Goal: Task Accomplishment & Management: Manage account settings

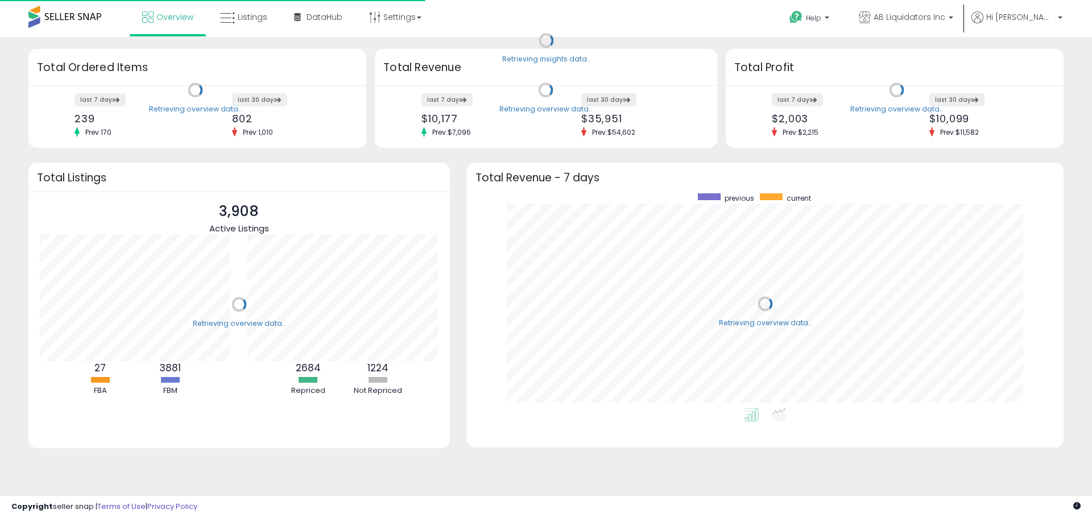
scroll to position [215, 574]
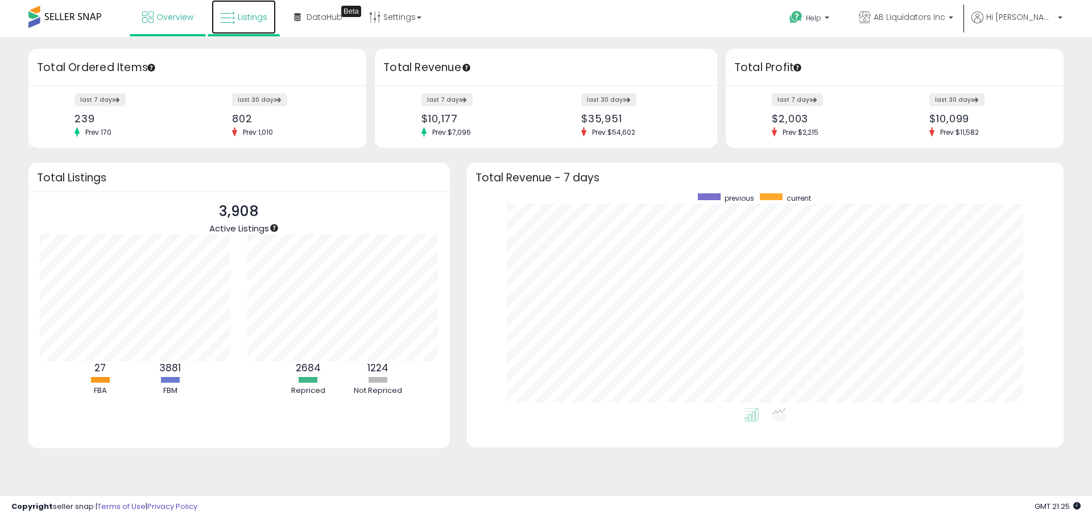
click at [249, 19] on span "Listings" at bounding box center [253, 16] width 30 height 11
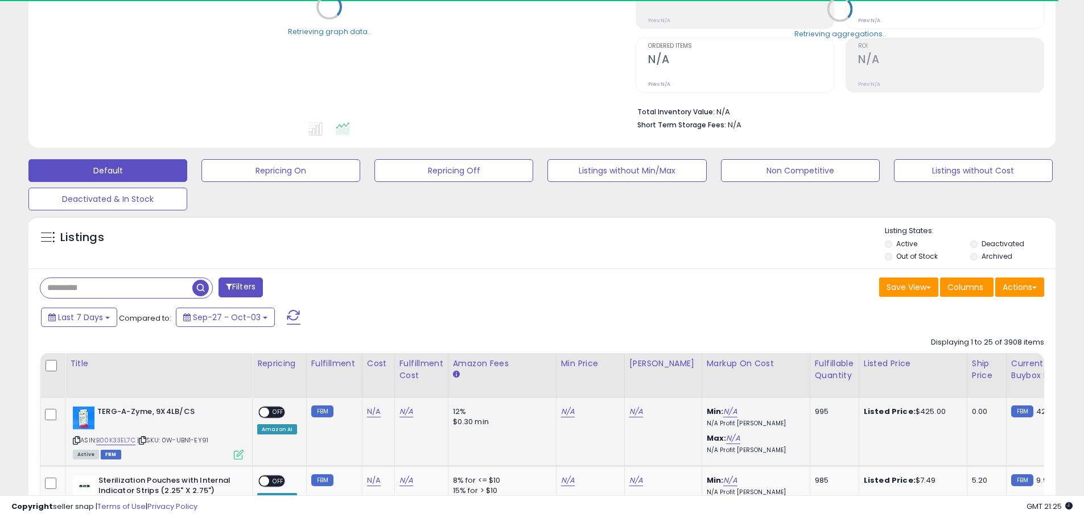
scroll to position [228, 0]
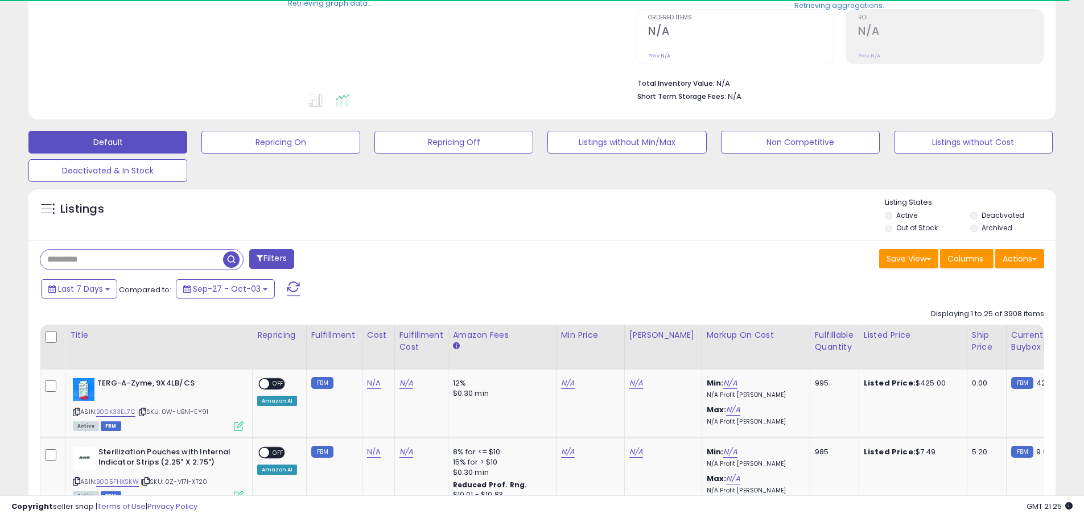
click at [135, 259] on input "text" at bounding box center [131, 260] width 183 height 20
paste input "**********"
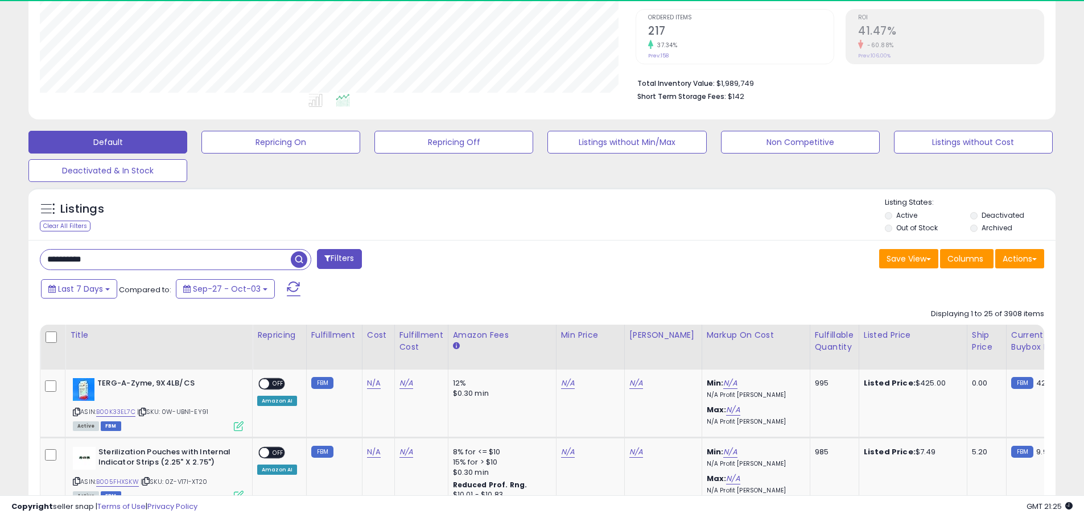
scroll to position [233, 596]
type input "**********"
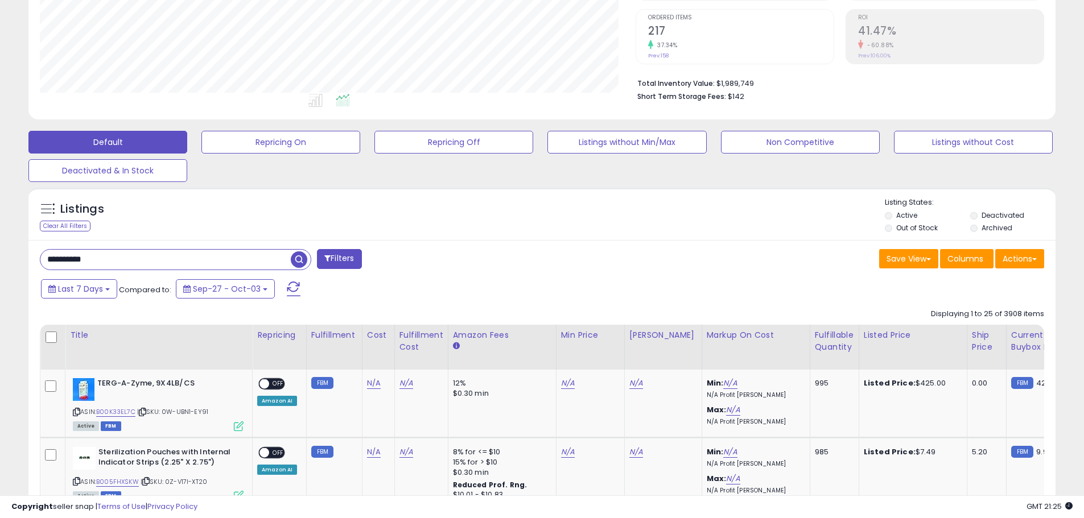
click at [300, 261] on span "button" at bounding box center [299, 259] width 16 height 16
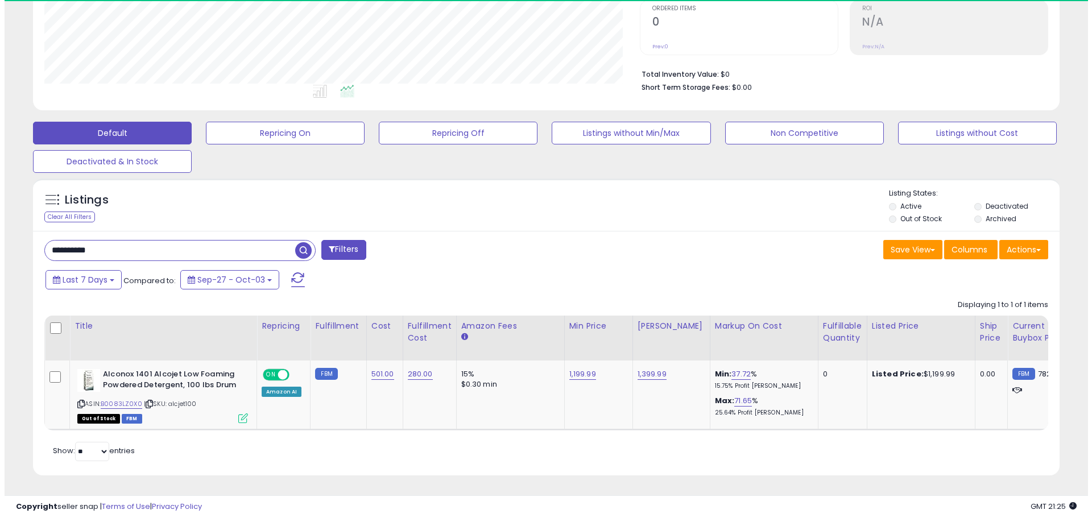
scroll to position [233, 596]
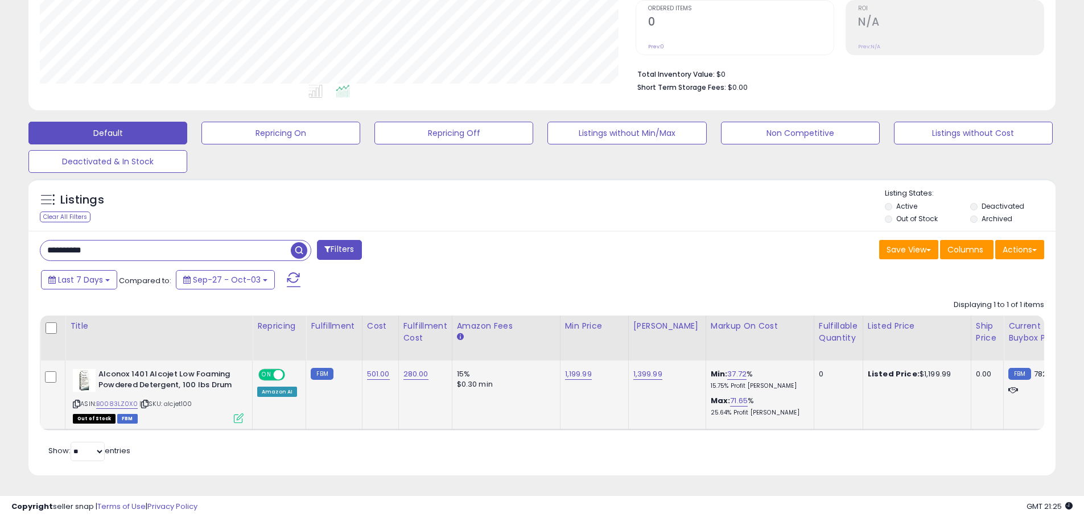
click at [242, 414] on icon at bounding box center [239, 419] width 10 height 10
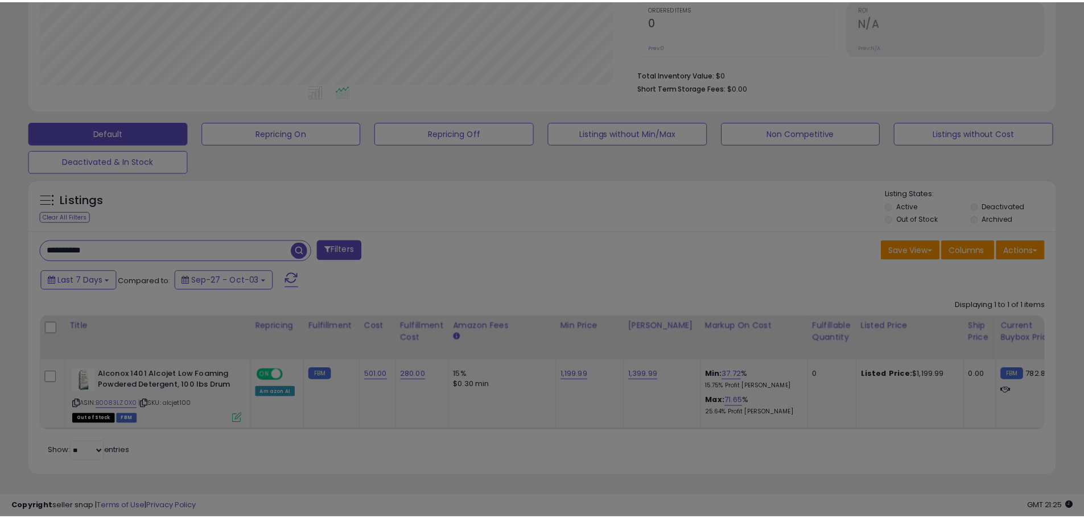
scroll to position [233, 601]
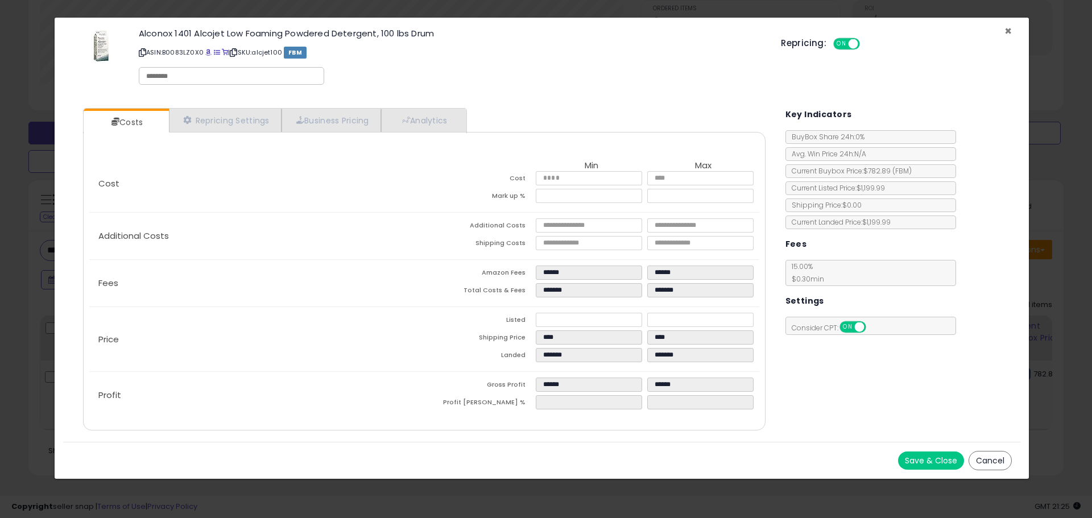
click at [1007, 30] on span "×" at bounding box center [1008, 31] width 7 height 16
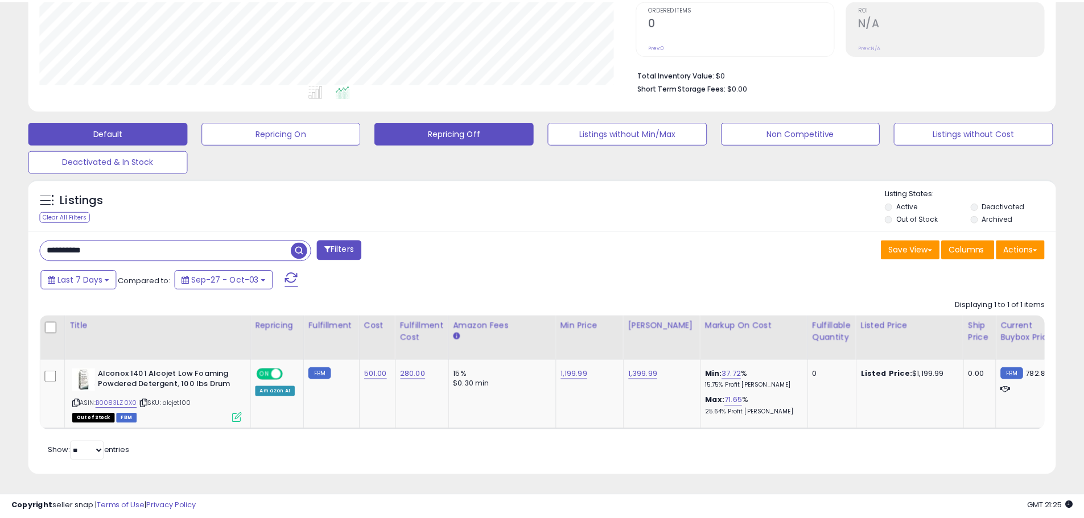
scroll to position [568610, 568248]
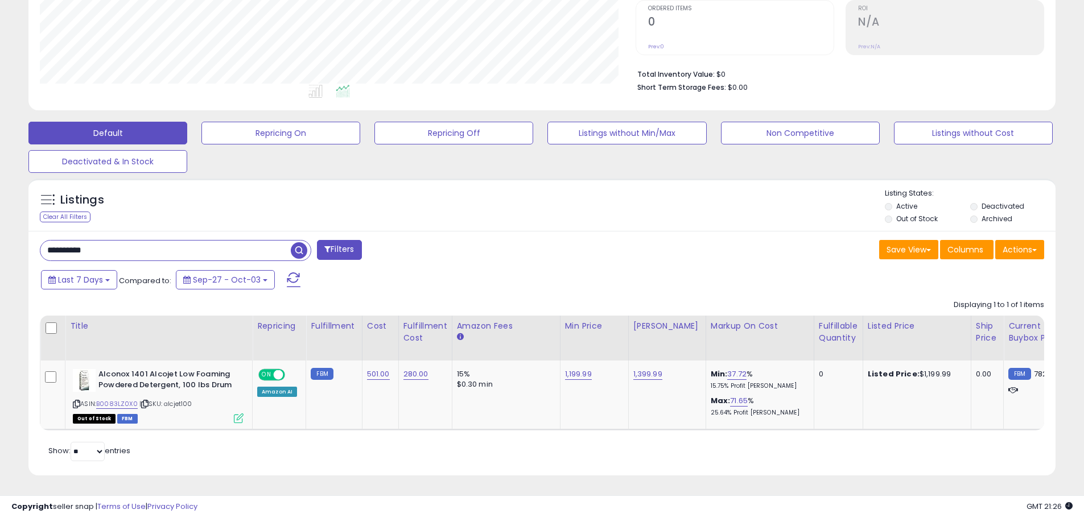
drag, startPoint x: 112, startPoint y: 245, endPoint x: 0, endPoint y: 244, distance: 112.1
click at [0, 244] on div "**********" at bounding box center [542, 159] width 1084 height 718
click at [298, 242] on span "button" at bounding box center [299, 250] width 16 height 16
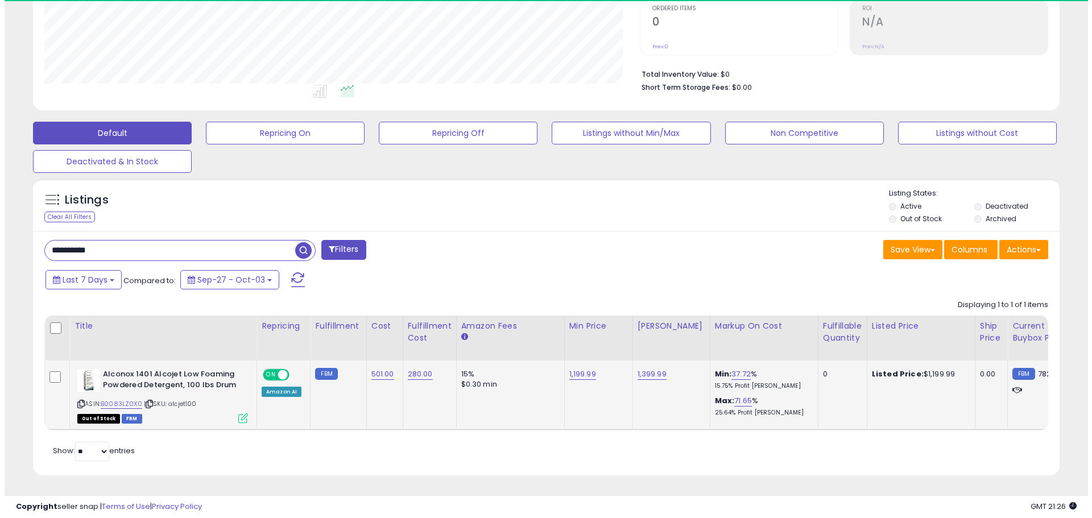
scroll to position [233, 596]
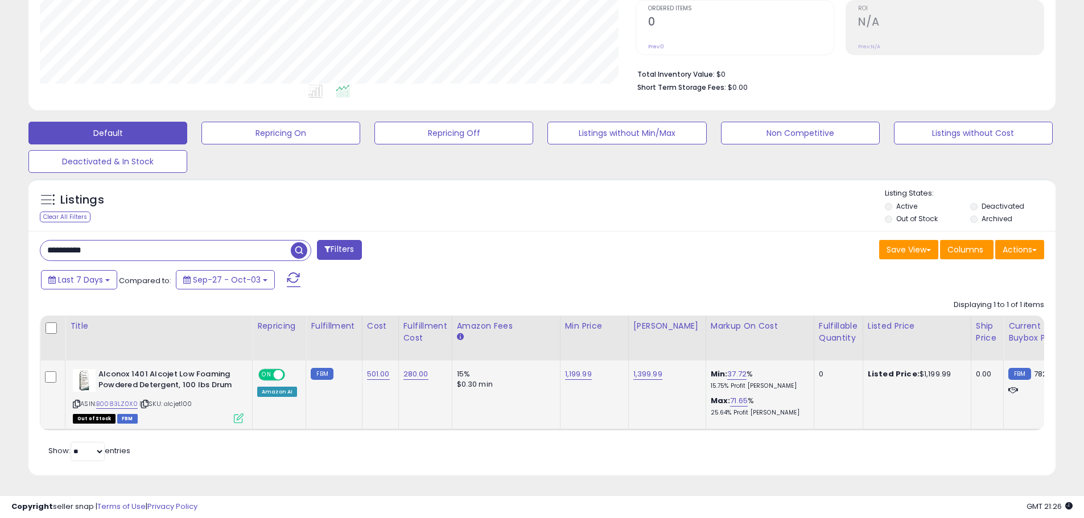
click at [236, 414] on icon at bounding box center [239, 419] width 10 height 10
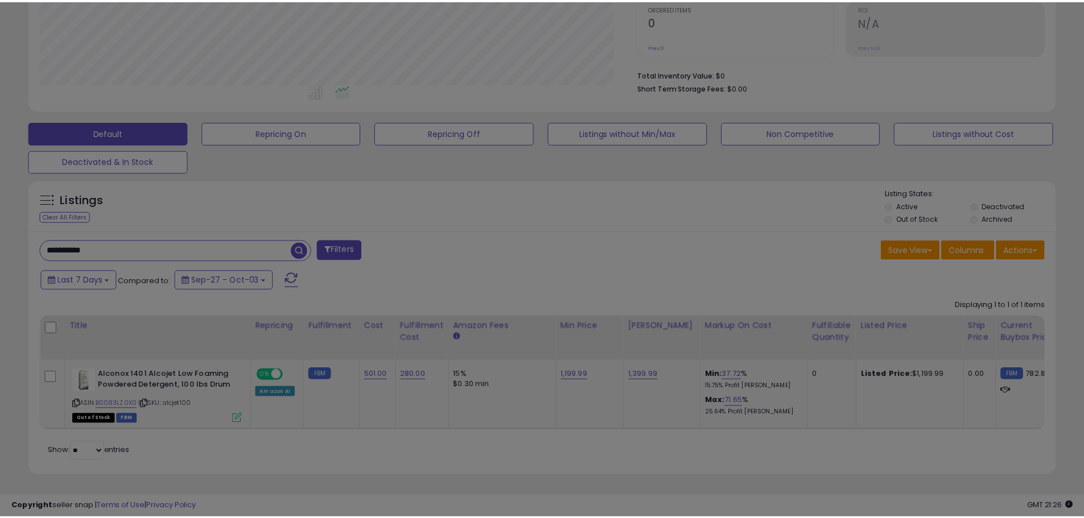
scroll to position [233, 601]
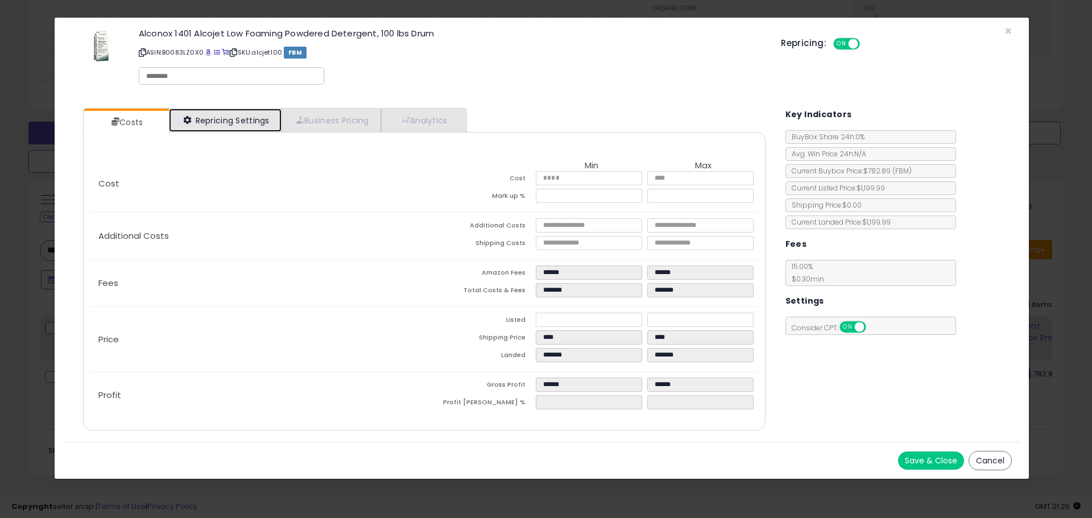
click at [254, 121] on link "Repricing Settings" at bounding box center [225, 120] width 113 height 23
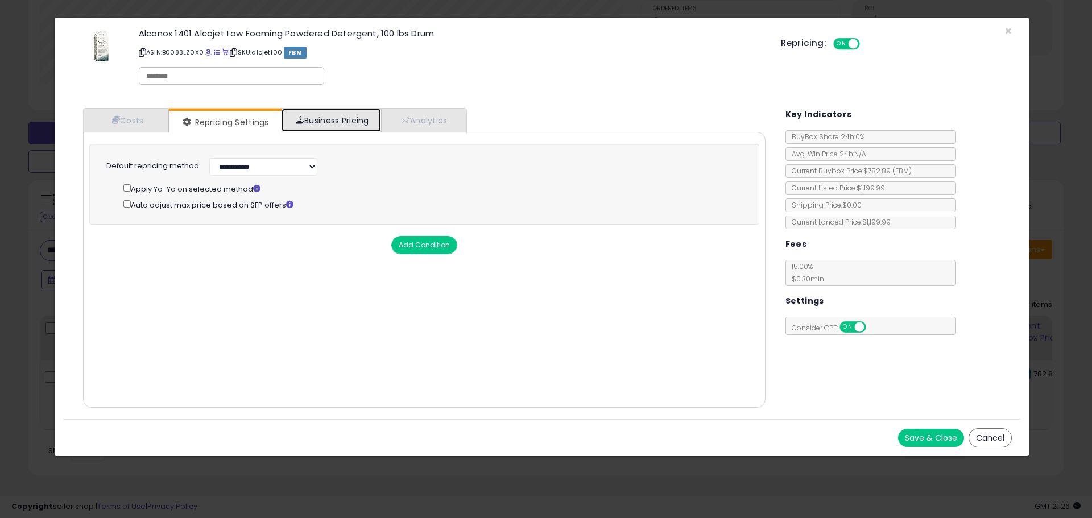
click at [320, 121] on link "Business Pricing" at bounding box center [332, 120] width 100 height 23
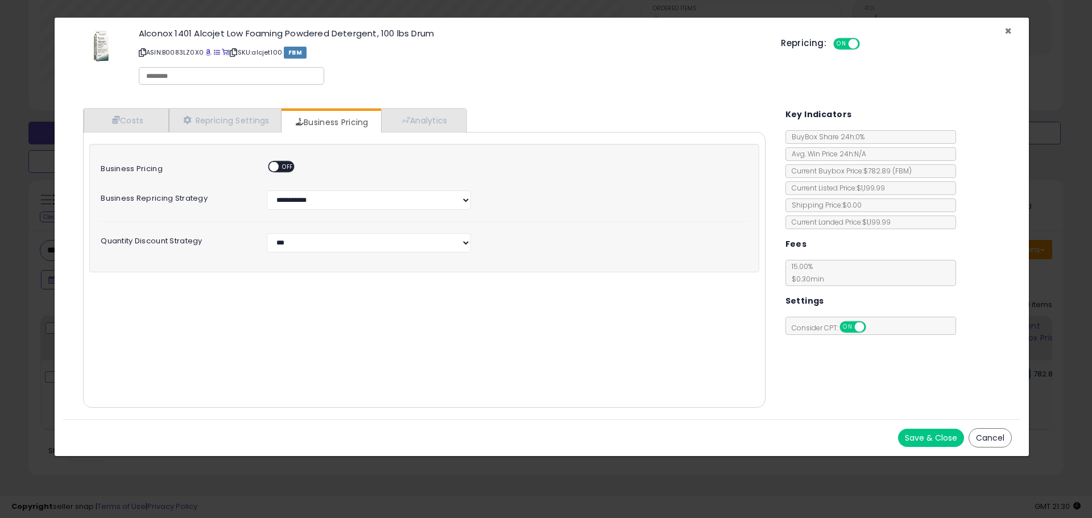
drag, startPoint x: 1010, startPoint y: 31, endPoint x: 958, endPoint y: 32, distance: 51.8
click at [1010, 31] on span "×" at bounding box center [1008, 31] width 7 height 16
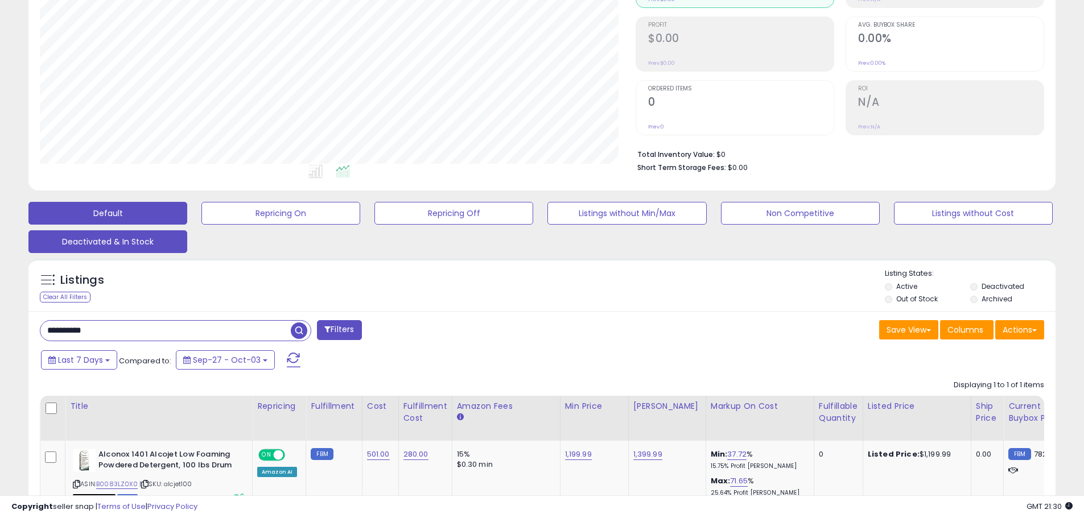
scroll to position [228, 0]
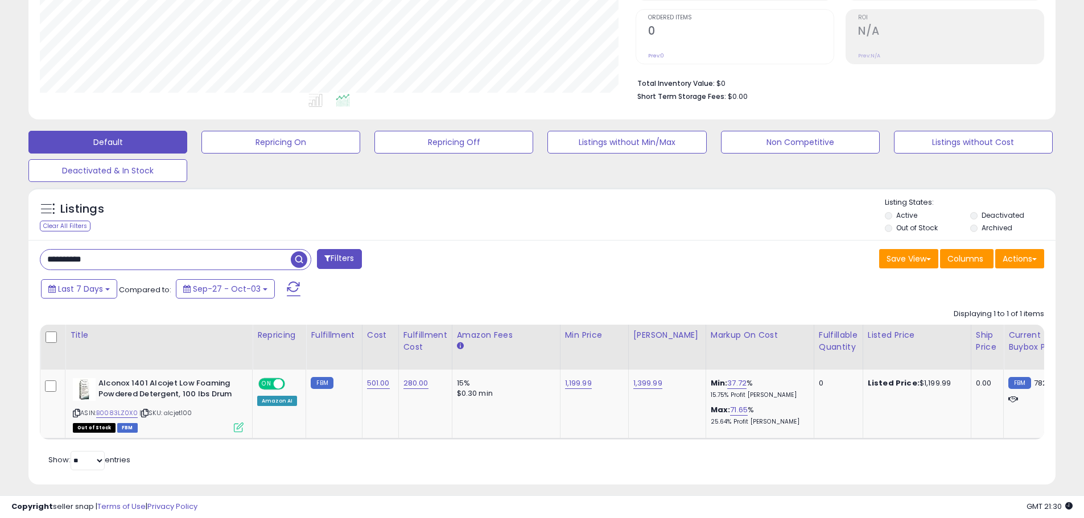
drag, startPoint x: 116, startPoint y: 259, endPoint x: 0, endPoint y: 255, distance: 116.1
click at [0, 255] on div "**********" at bounding box center [542, 168] width 1084 height 718
paste input "text"
paste input "**********"
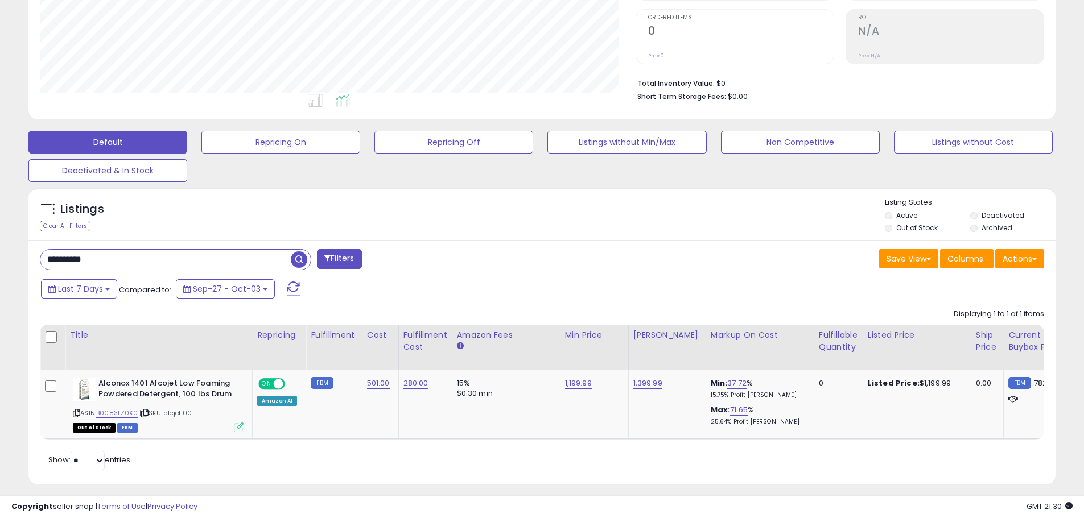
type input "**********"
click at [296, 262] on span "button" at bounding box center [299, 259] width 16 height 16
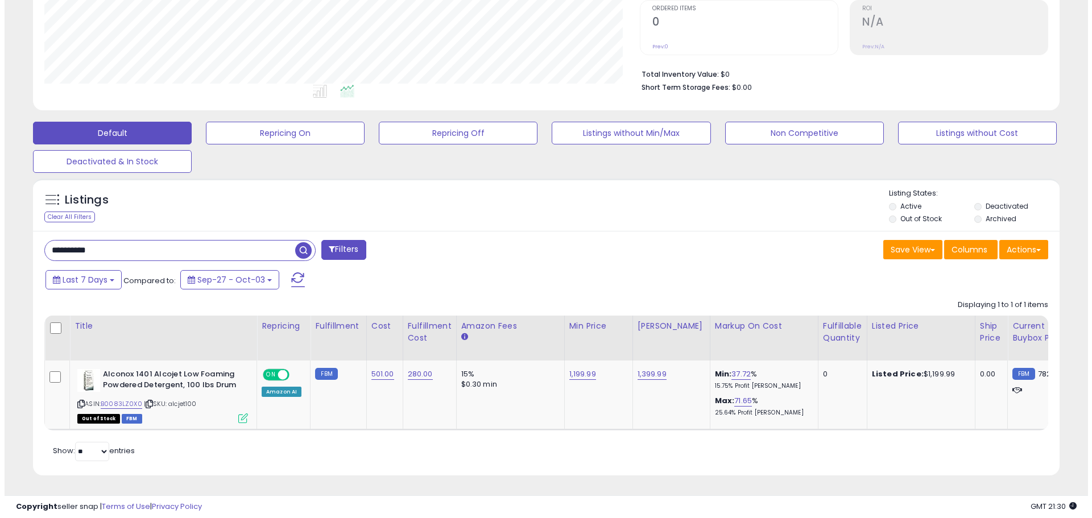
scroll to position [233, 596]
click at [234, 414] on icon at bounding box center [239, 419] width 10 height 10
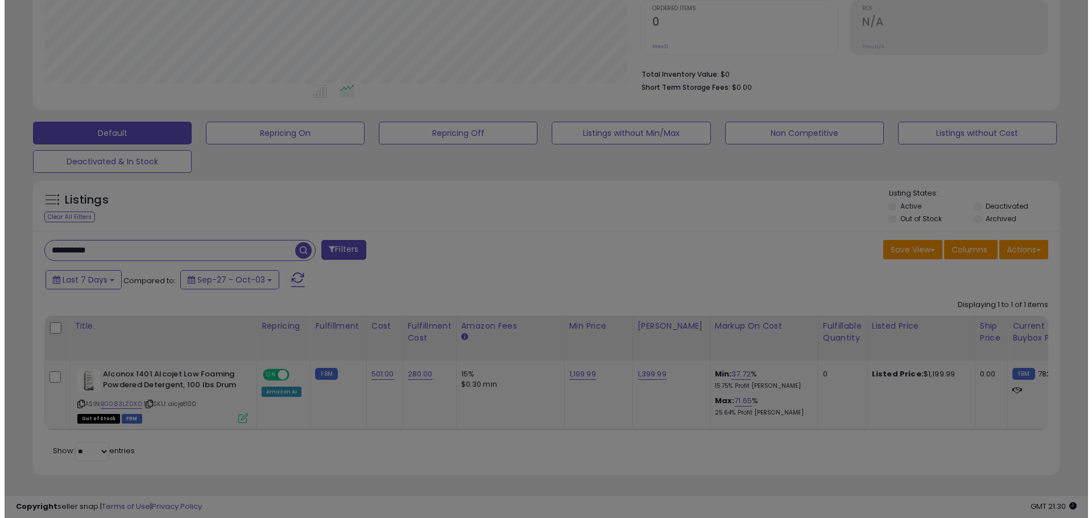
scroll to position [233, 601]
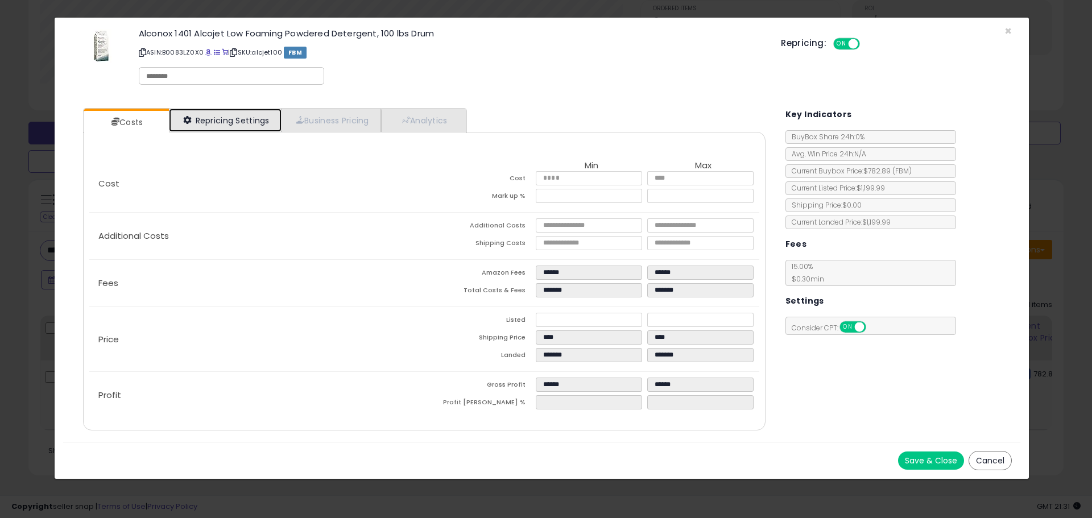
click at [239, 122] on link "Repricing Settings" at bounding box center [225, 120] width 113 height 23
